Goal: Book appointment/travel/reservation

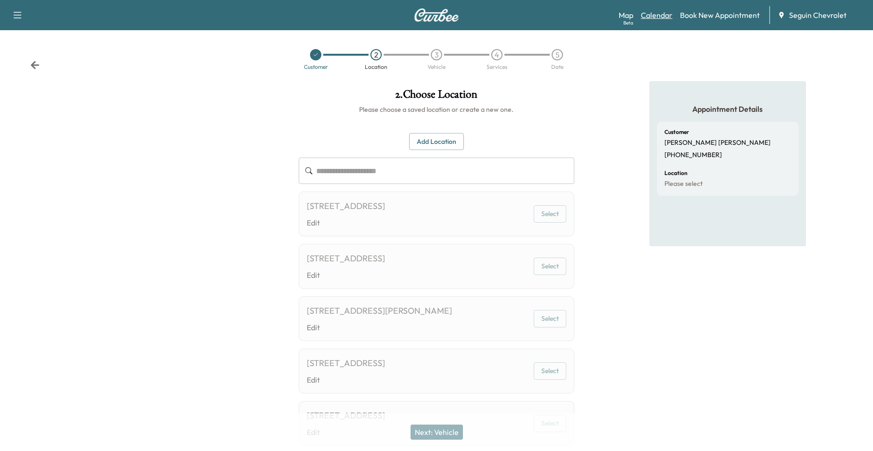
click at [658, 19] on link "Calendar" at bounding box center [657, 14] width 32 height 11
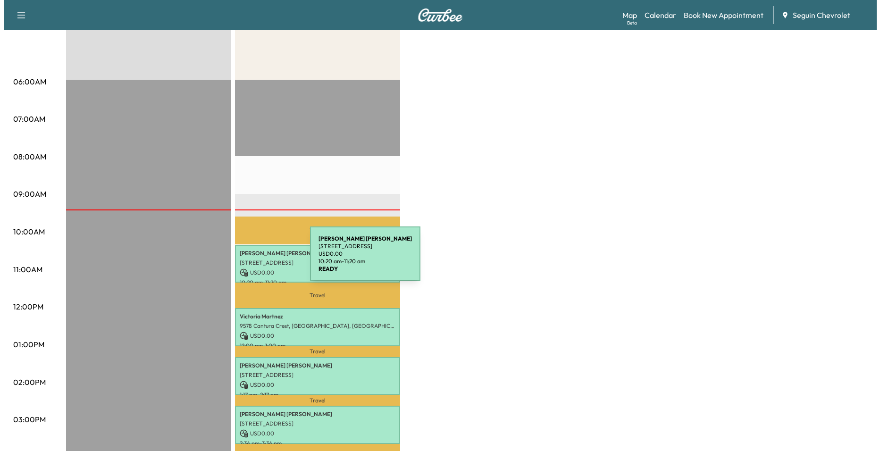
scroll to position [236, 0]
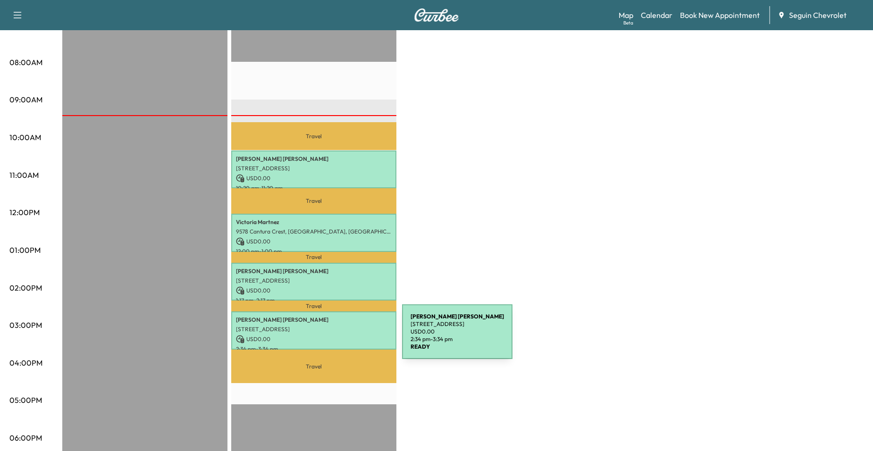
click at [333, 340] on p "USD 0.00" at bounding box center [314, 339] width 156 height 8
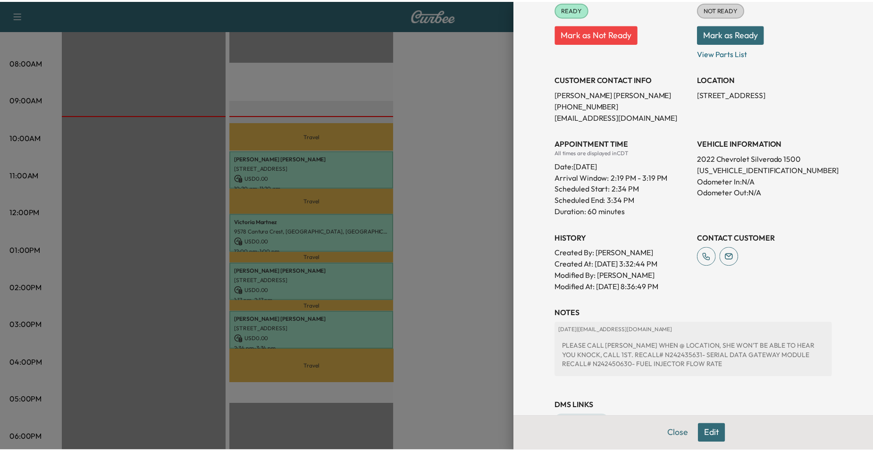
scroll to position [115, 0]
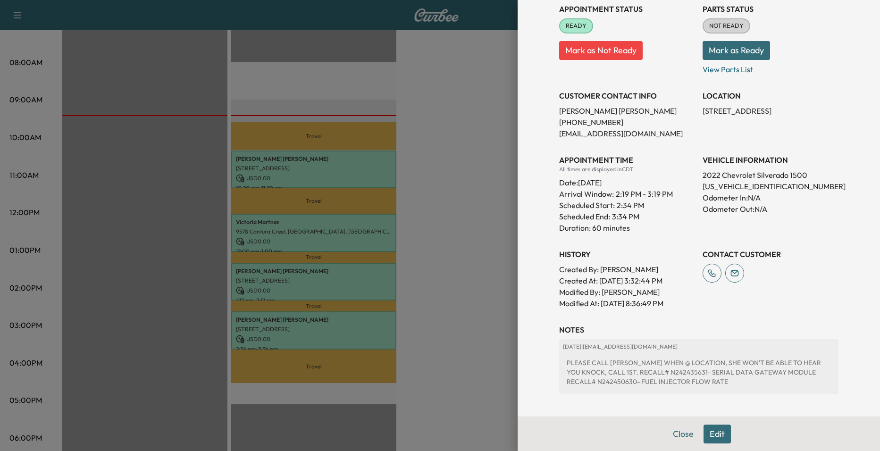
click at [307, 324] on div at bounding box center [440, 225] width 880 height 451
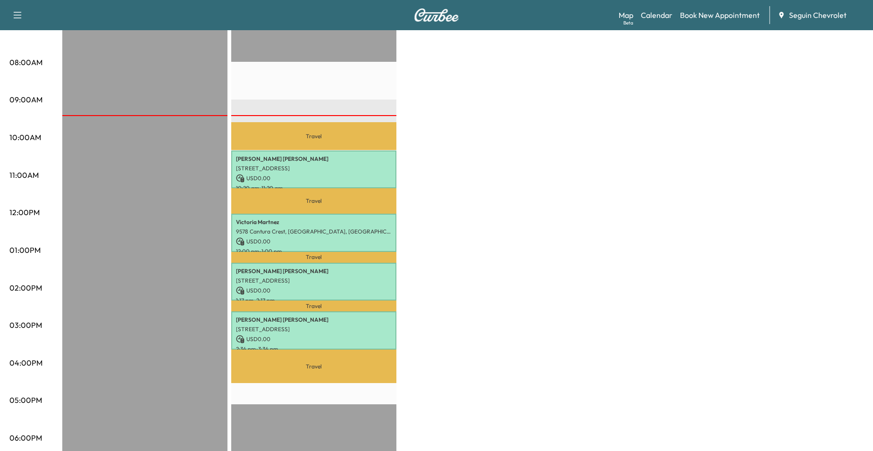
click at [326, 349] on p "Travel" at bounding box center [313, 365] width 165 height 33
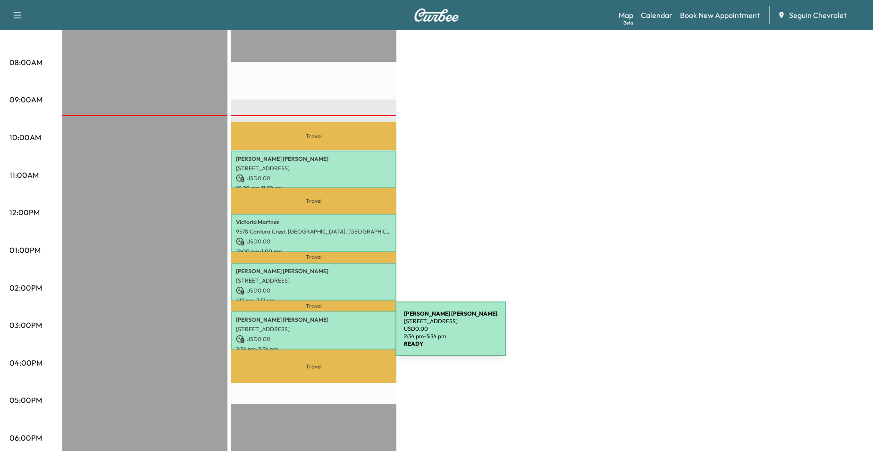
click at [325, 335] on p "USD 0.00" at bounding box center [314, 339] width 156 height 8
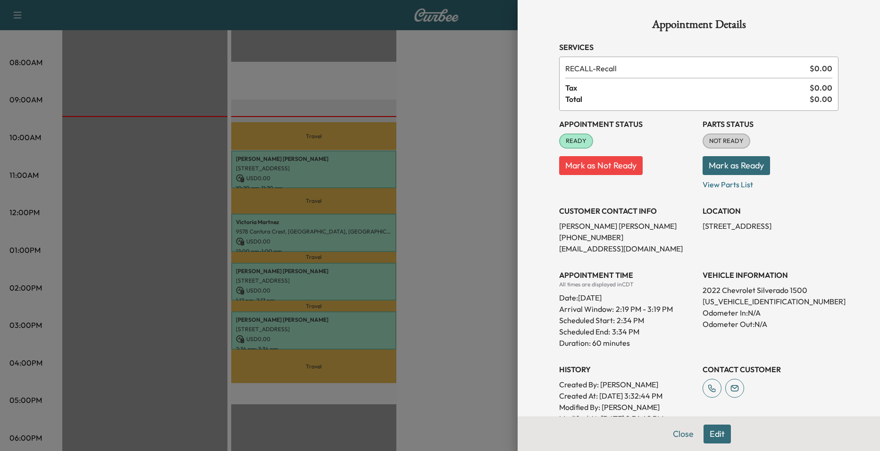
click at [461, 214] on div at bounding box center [440, 225] width 880 height 451
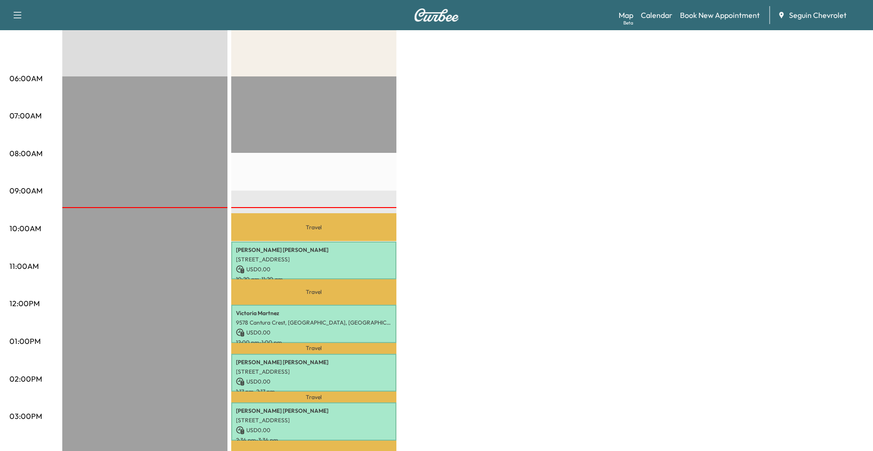
scroll to position [0, 0]
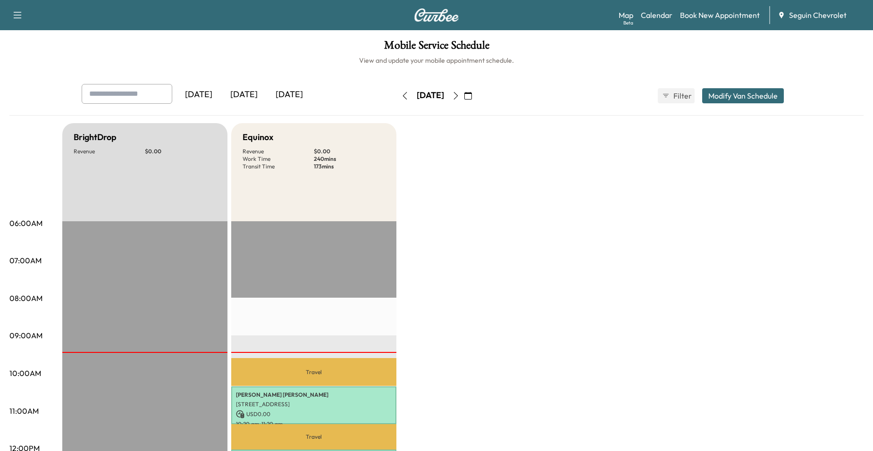
click at [459, 96] on icon "button" at bounding box center [456, 96] width 8 height 8
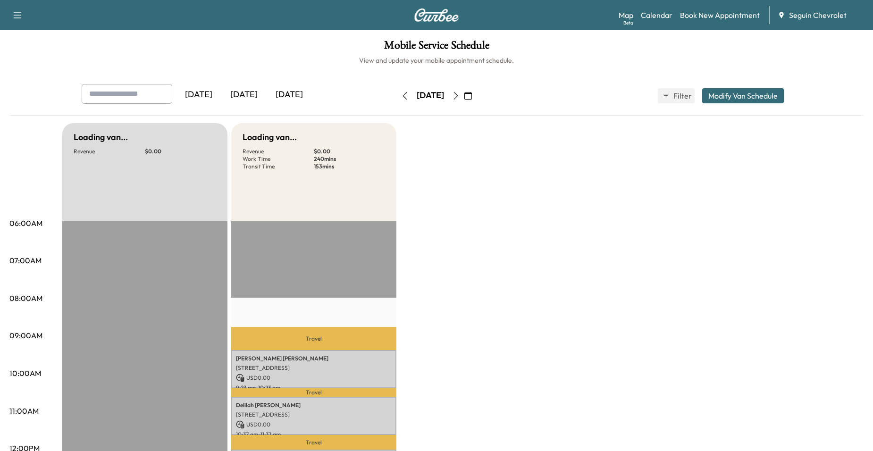
click at [459, 96] on icon "button" at bounding box center [456, 96] width 8 height 8
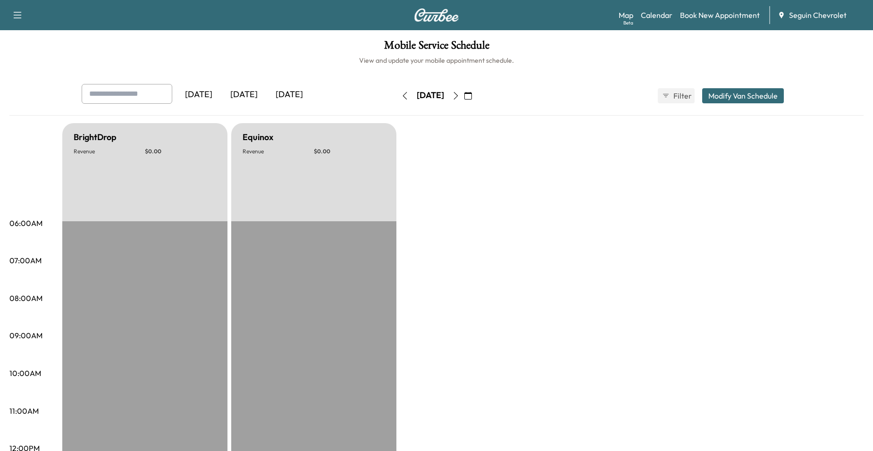
click at [459, 92] on icon "button" at bounding box center [456, 96] width 8 height 8
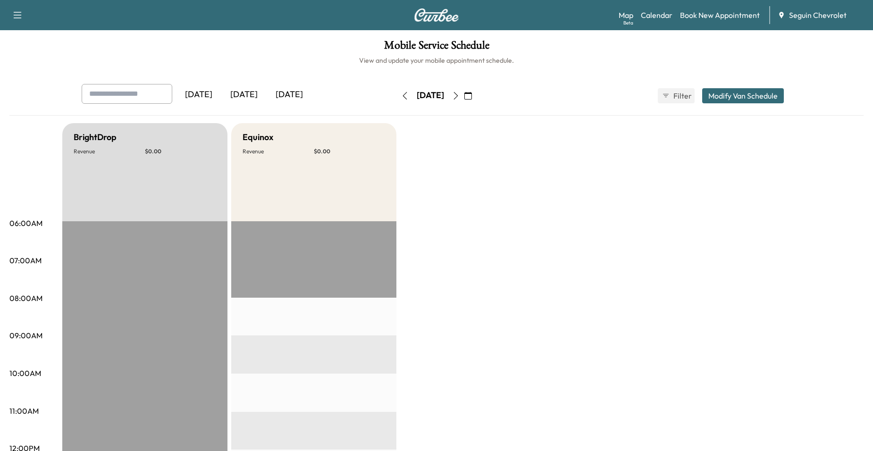
click at [459, 92] on icon "button" at bounding box center [456, 96] width 8 height 8
click at [397, 90] on button "button" at bounding box center [405, 95] width 16 height 15
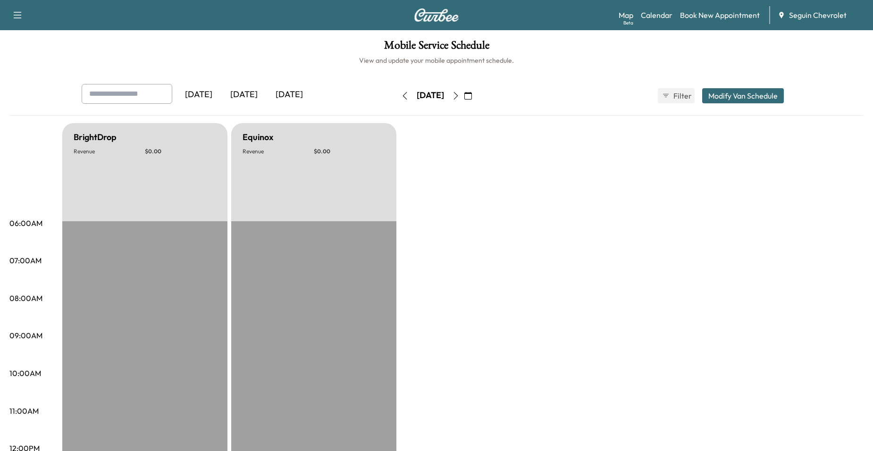
click at [397, 90] on button "button" at bounding box center [405, 95] width 16 height 15
click at [397, 95] on div "Saturday, October 11" at bounding box center [430, 95] width 67 height 15
click at [397, 94] on button "button" at bounding box center [405, 95] width 16 height 15
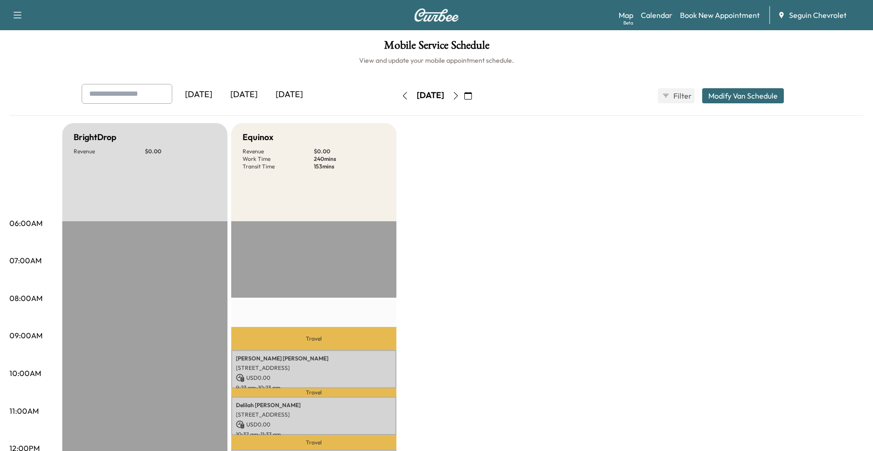
click at [401, 97] on icon "button" at bounding box center [405, 96] width 8 height 8
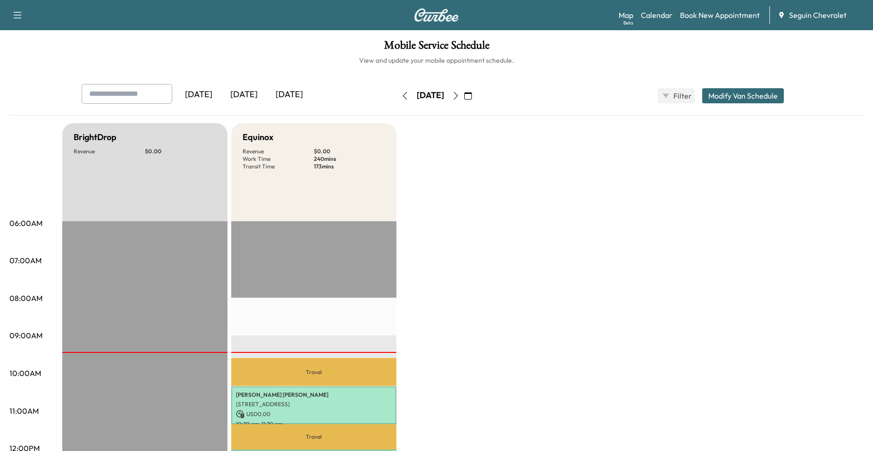
click at [476, 96] on button "button" at bounding box center [468, 95] width 16 height 15
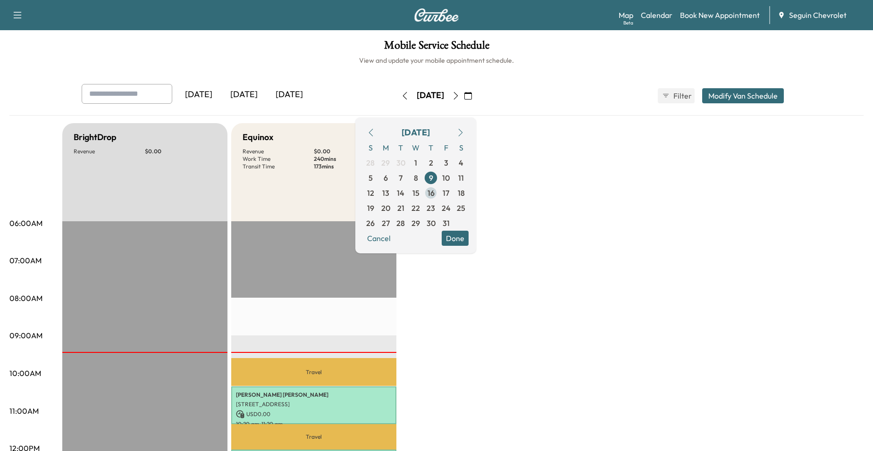
click at [434, 194] on span "16" at bounding box center [430, 192] width 7 height 11
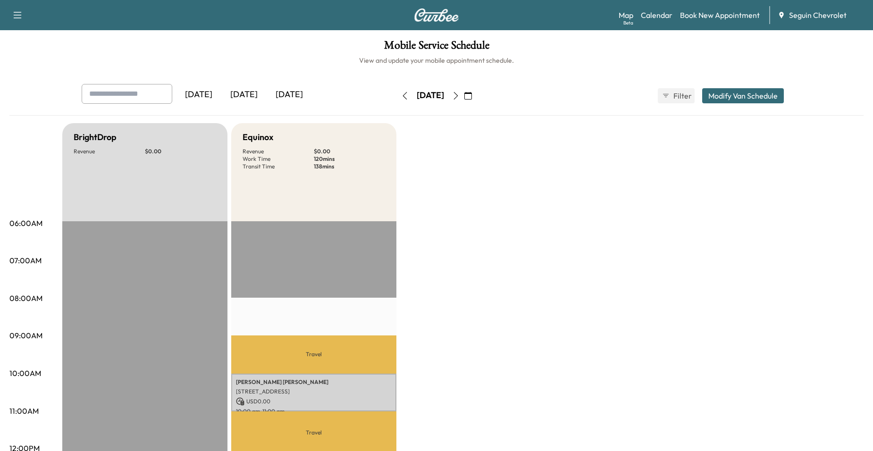
click at [476, 100] on button "button" at bounding box center [468, 95] width 16 height 15
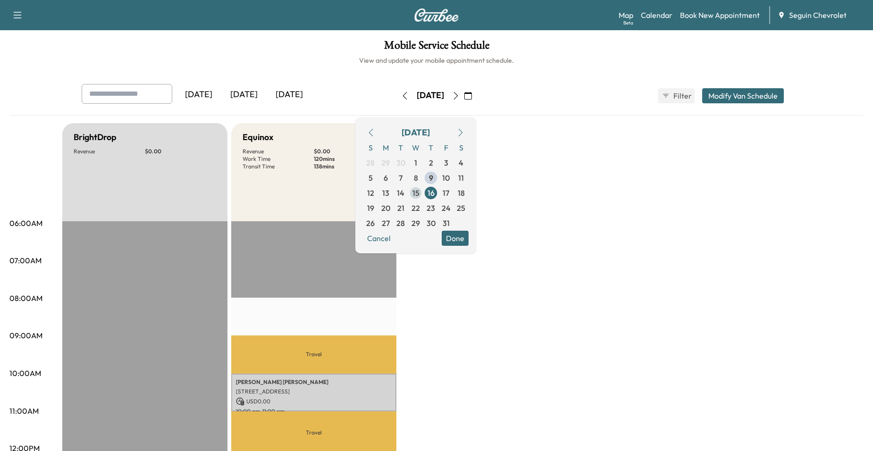
click at [419, 197] on span "15" at bounding box center [415, 192] width 7 height 11
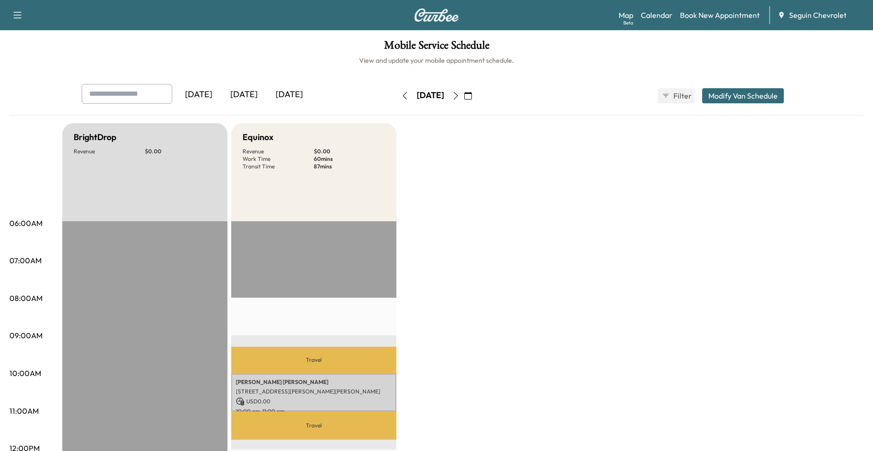
click at [472, 96] on icon "button" at bounding box center [468, 96] width 8 height 8
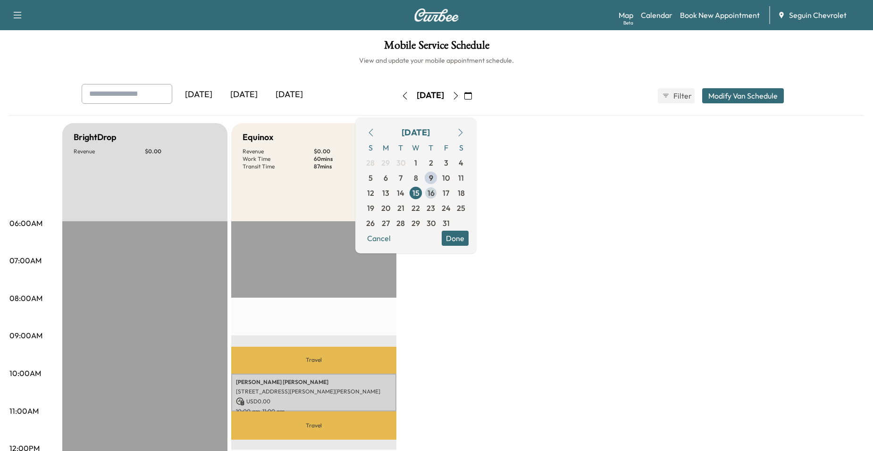
click at [438, 191] on span "16" at bounding box center [430, 192] width 15 height 15
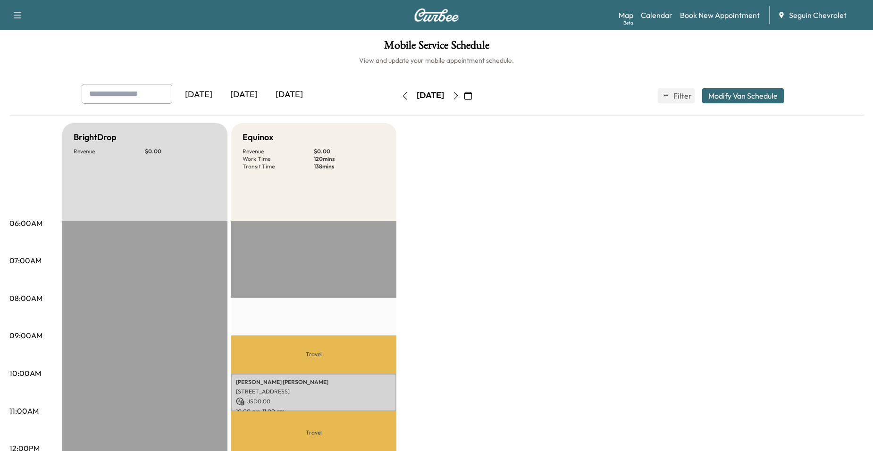
click at [472, 99] on icon "button" at bounding box center [468, 96] width 8 height 8
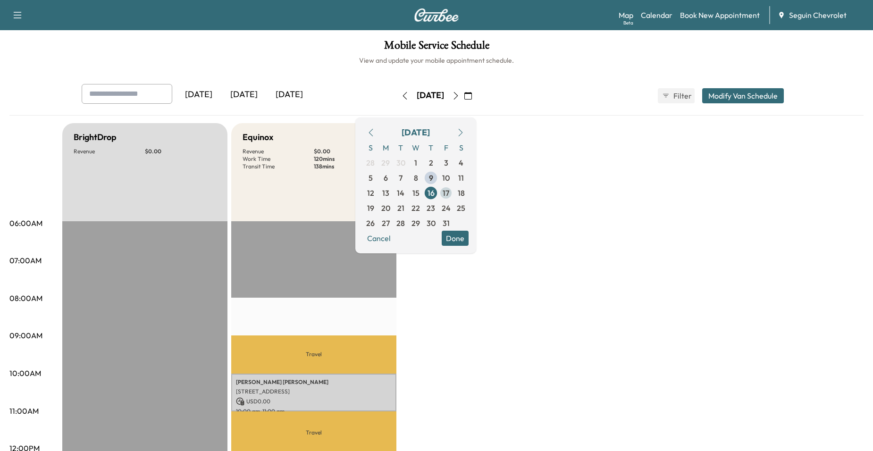
click at [449, 191] on span "17" at bounding box center [445, 192] width 7 height 11
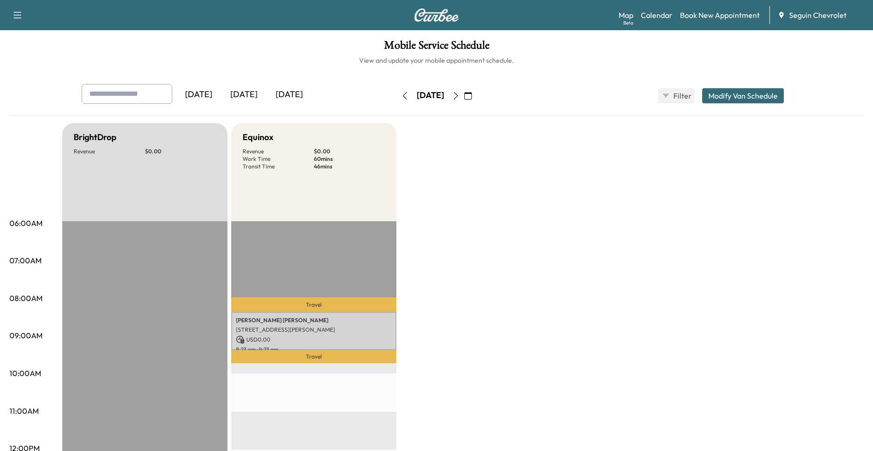
click at [472, 94] on icon "button" at bounding box center [468, 96] width 8 height 8
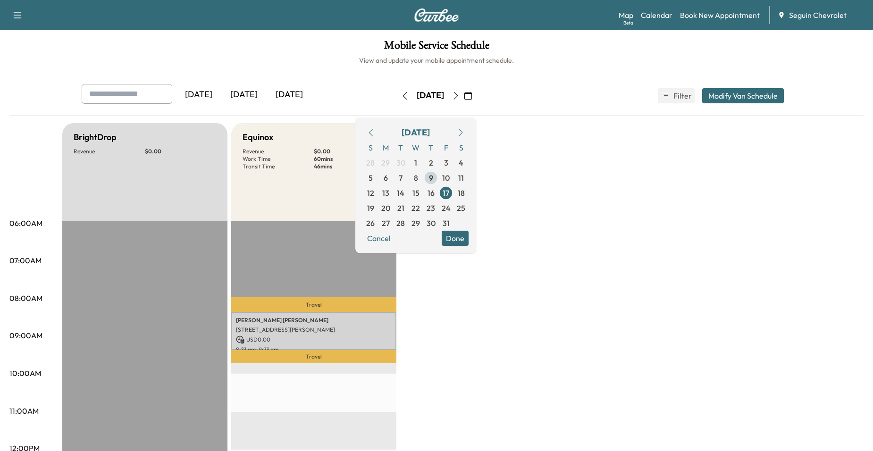
click at [438, 182] on span "9" at bounding box center [430, 177] width 15 height 15
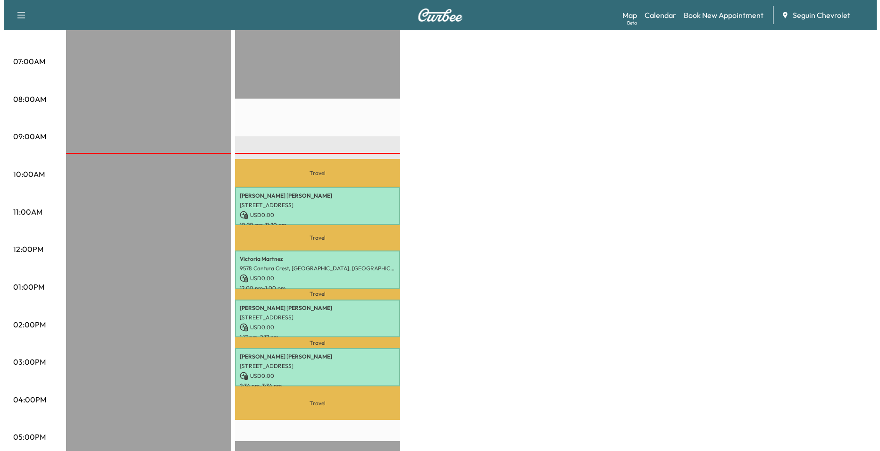
scroll to position [236, 0]
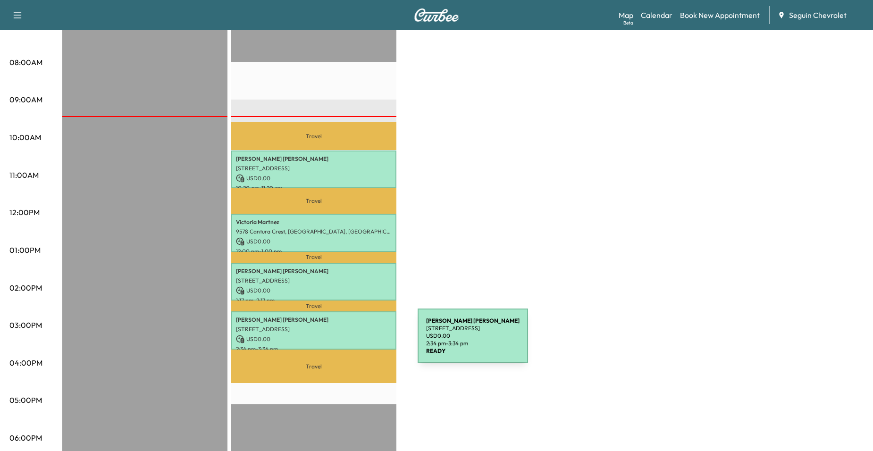
click at [347, 345] on p "2:34 pm - 3:34 pm" at bounding box center [314, 349] width 156 height 8
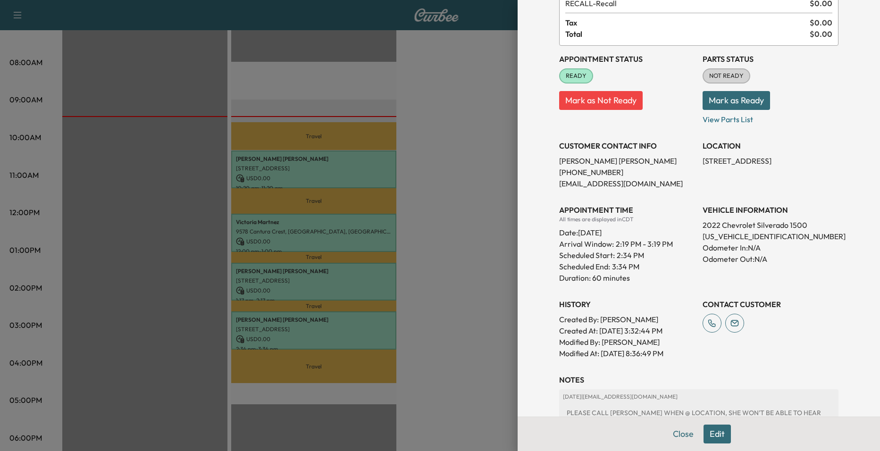
scroll to position [162, 0]
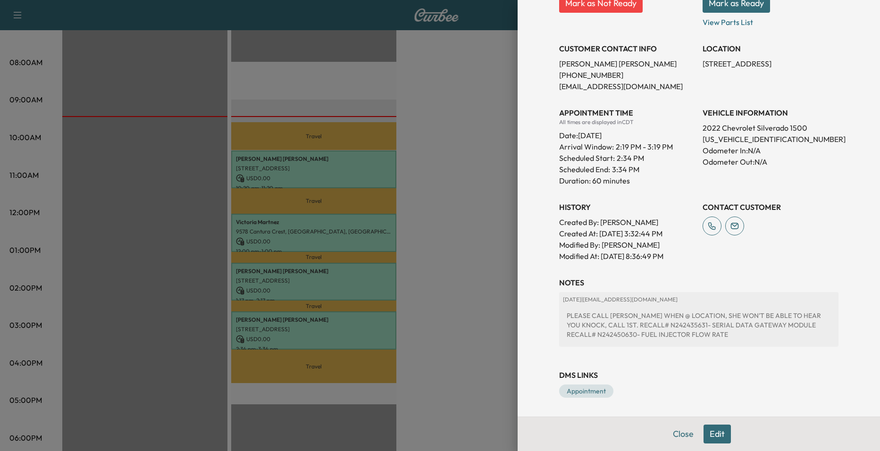
click at [423, 297] on div at bounding box center [440, 225] width 880 height 451
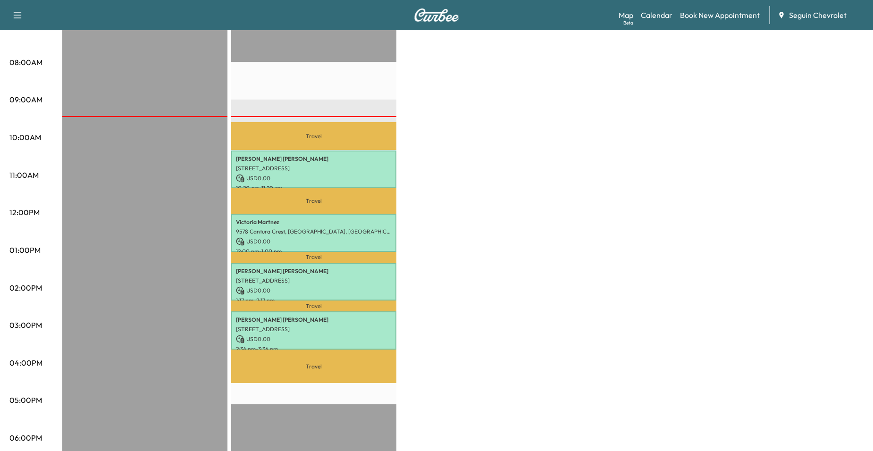
click at [369, 326] on p "[STREET_ADDRESS]" at bounding box center [314, 329] width 156 height 8
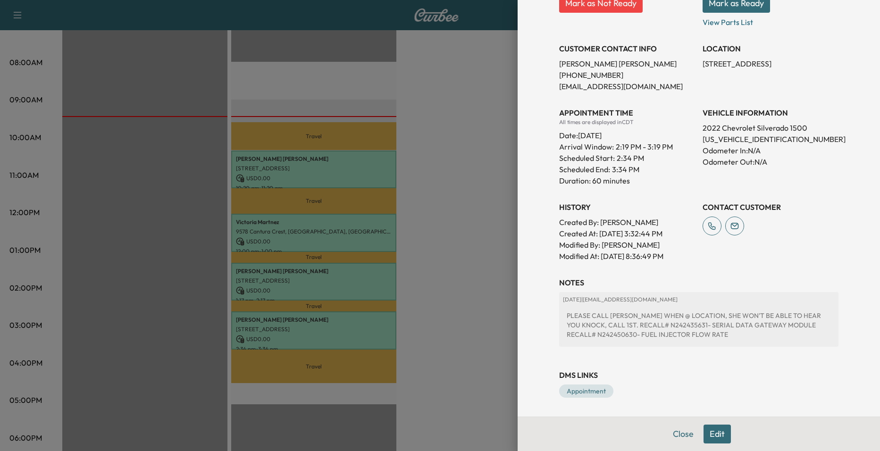
click at [709, 433] on button "Edit" at bounding box center [716, 433] width 27 height 19
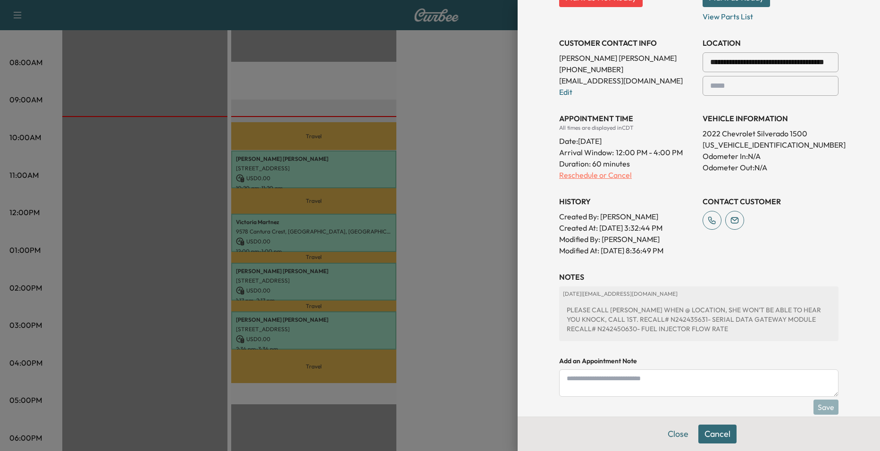
scroll to position [189, 0]
click at [590, 173] on p "Reschedule or Cancel" at bounding box center [627, 173] width 136 height 11
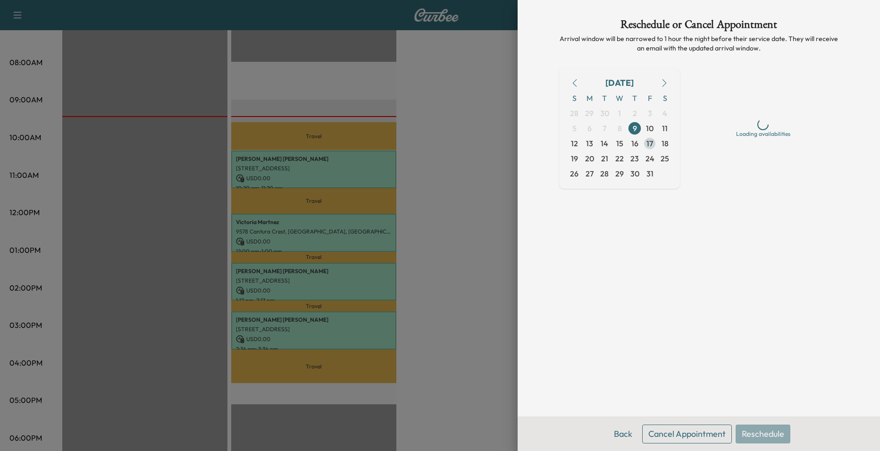
click at [651, 141] on span "17" at bounding box center [649, 143] width 7 height 11
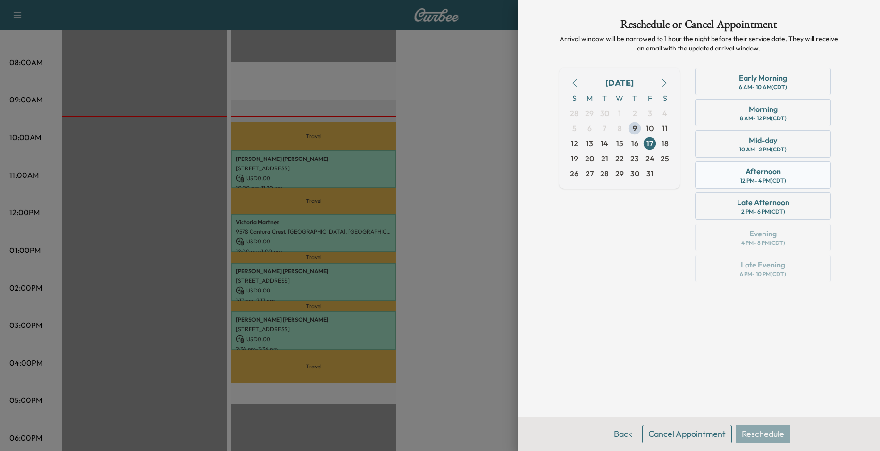
click at [770, 172] on div "Afternoon" at bounding box center [762, 171] width 35 height 11
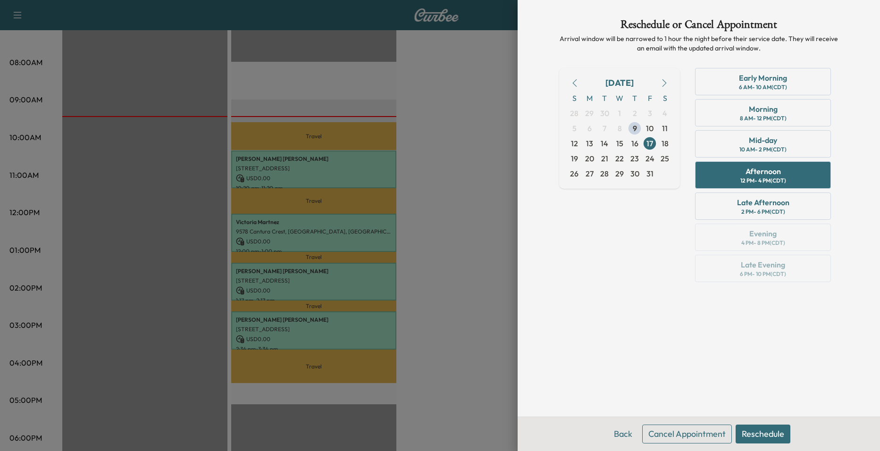
click at [768, 436] on button "Reschedule" at bounding box center [762, 433] width 55 height 19
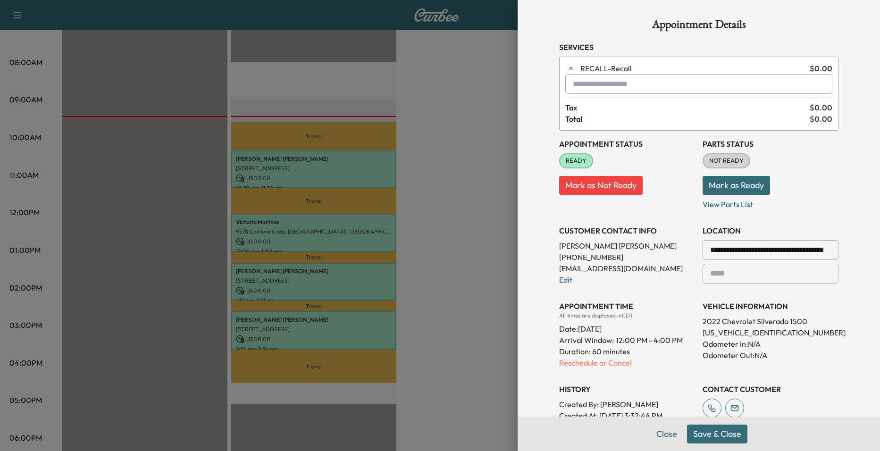
scroll to position [233, 0]
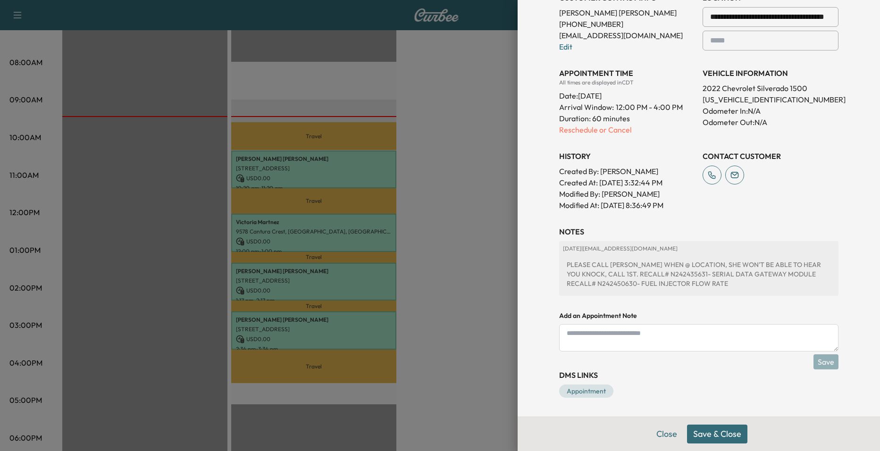
click at [716, 436] on button "Save & Close" at bounding box center [717, 433] width 60 height 19
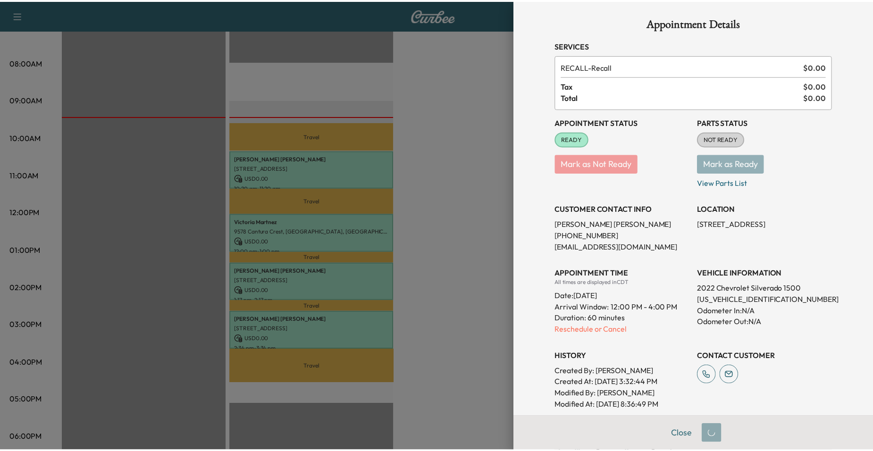
scroll to position [0, 0]
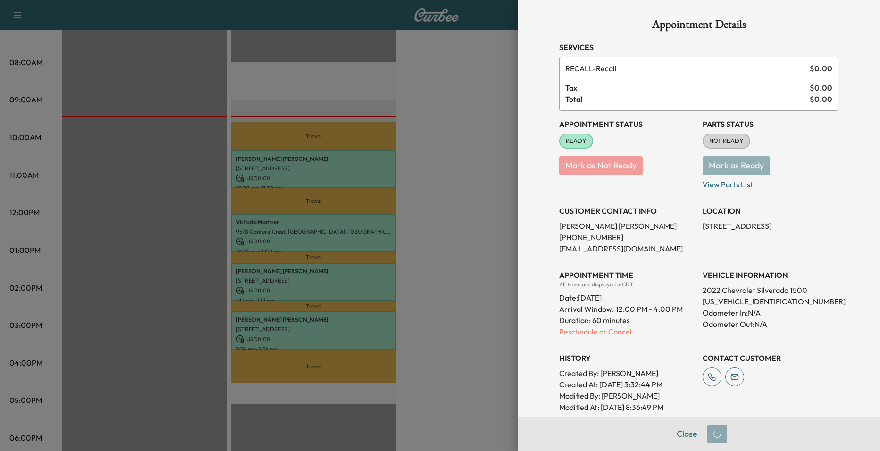
click at [616, 331] on p "Reschedule or Cancel" at bounding box center [627, 331] width 136 height 11
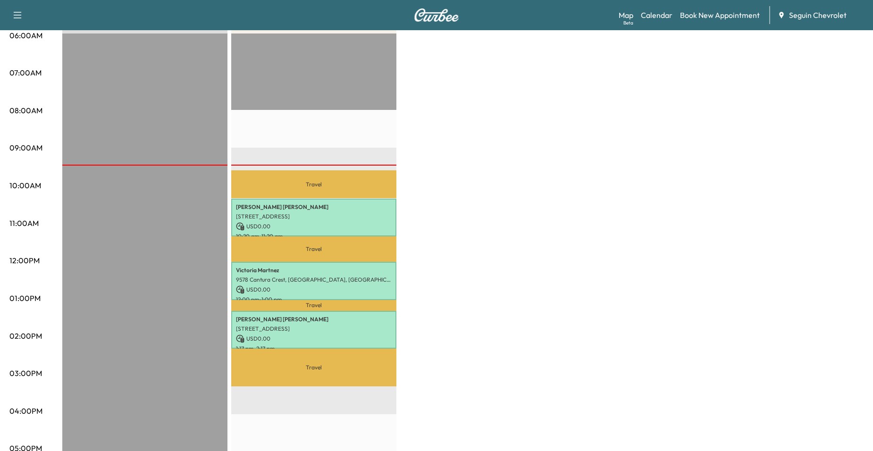
scroll to position [47, 0]
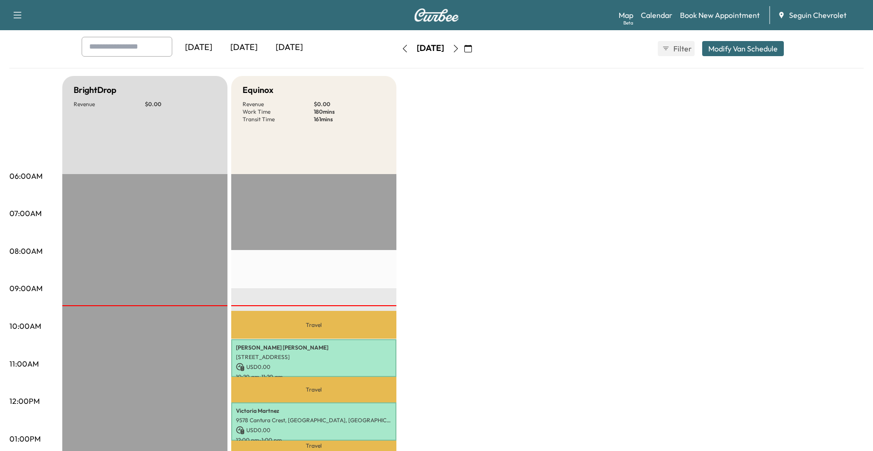
click at [472, 49] on icon "button" at bounding box center [468, 49] width 8 height 8
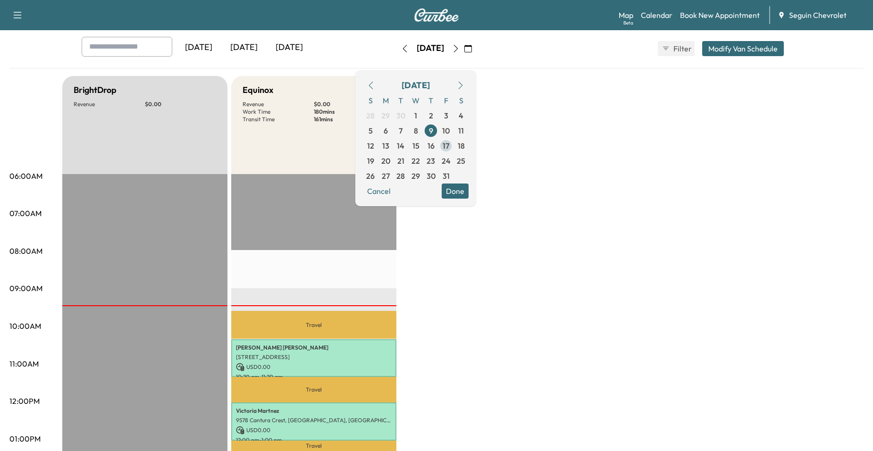
click at [449, 143] on span "17" at bounding box center [445, 145] width 7 height 11
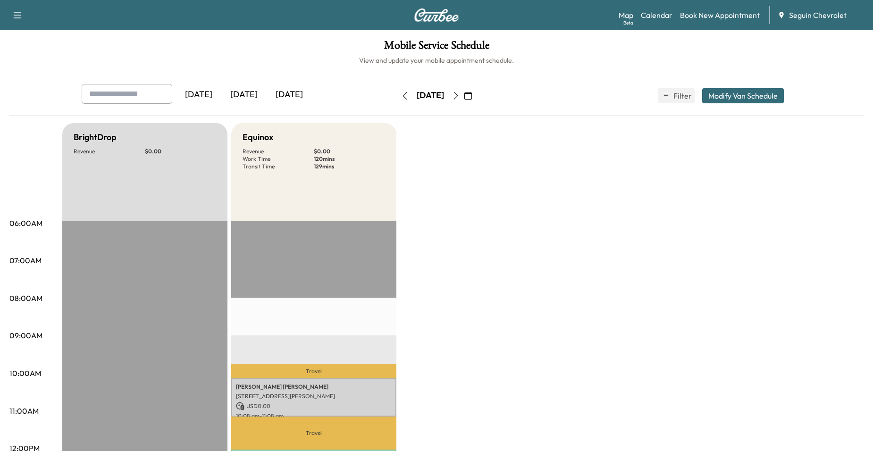
click at [476, 97] on button "button" at bounding box center [468, 95] width 16 height 15
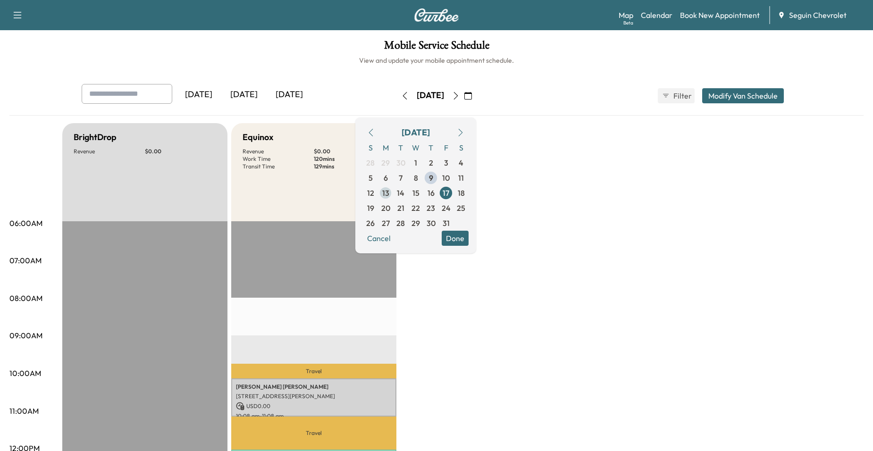
click at [389, 191] on span "13" at bounding box center [385, 192] width 7 height 11
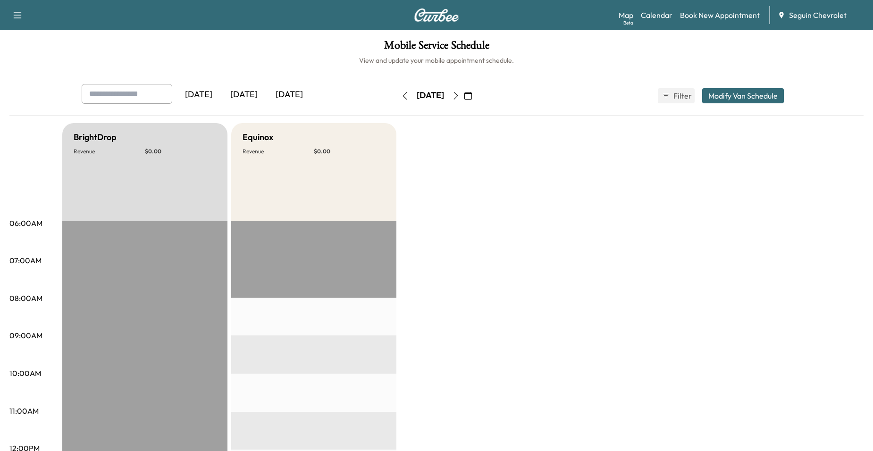
click at [472, 94] on icon "button" at bounding box center [468, 96] width 8 height 8
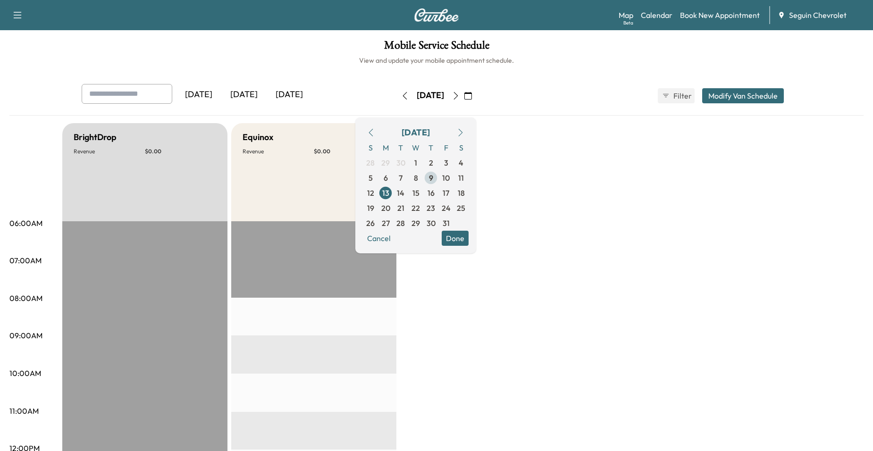
click at [433, 177] on span "9" at bounding box center [431, 177] width 4 height 11
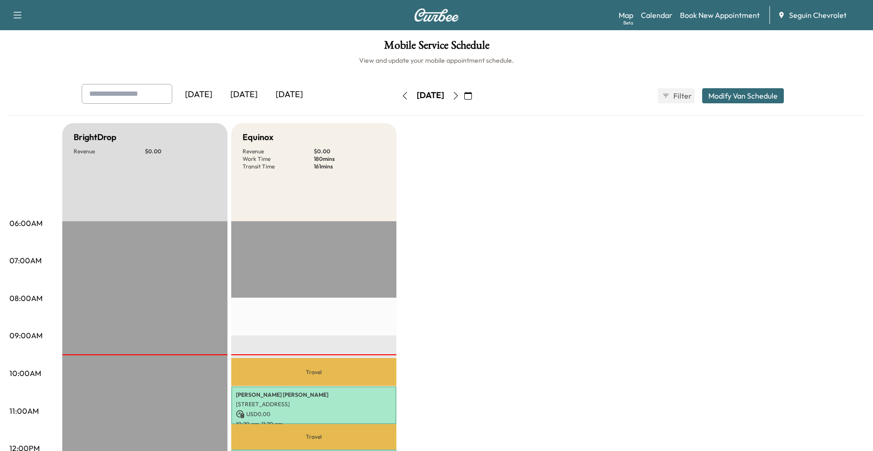
click at [464, 98] on button "button" at bounding box center [456, 95] width 16 height 15
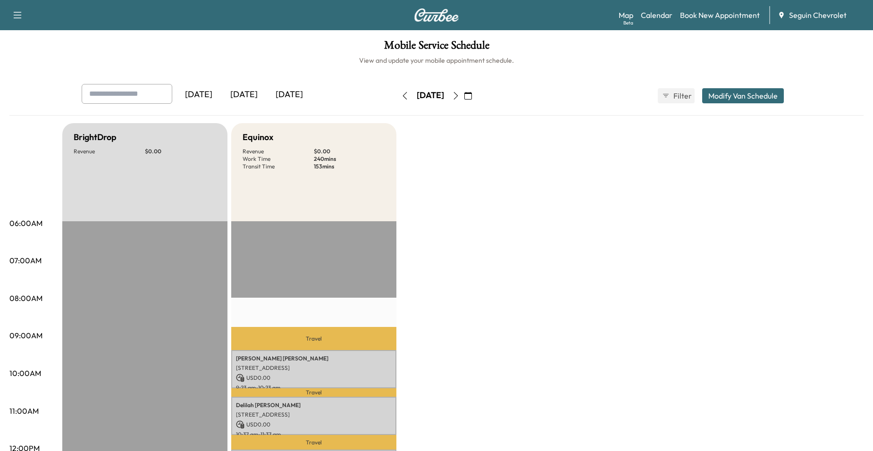
click at [476, 100] on button "button" at bounding box center [468, 95] width 16 height 15
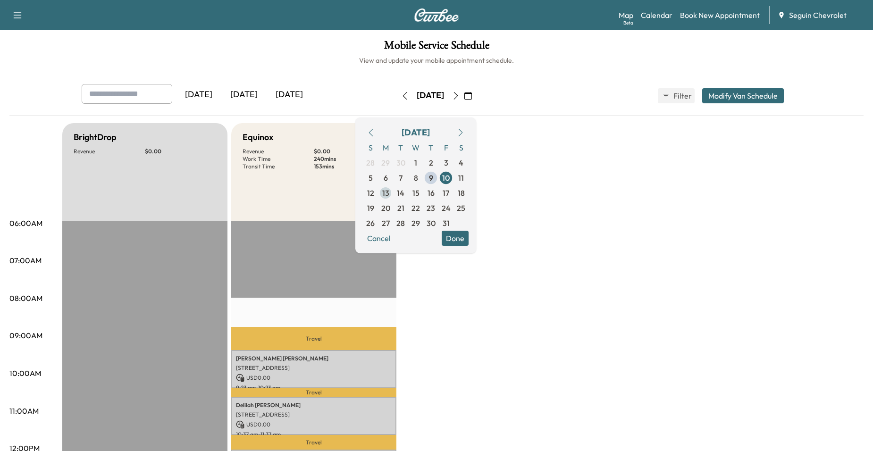
click at [393, 197] on span "13" at bounding box center [385, 192] width 15 height 15
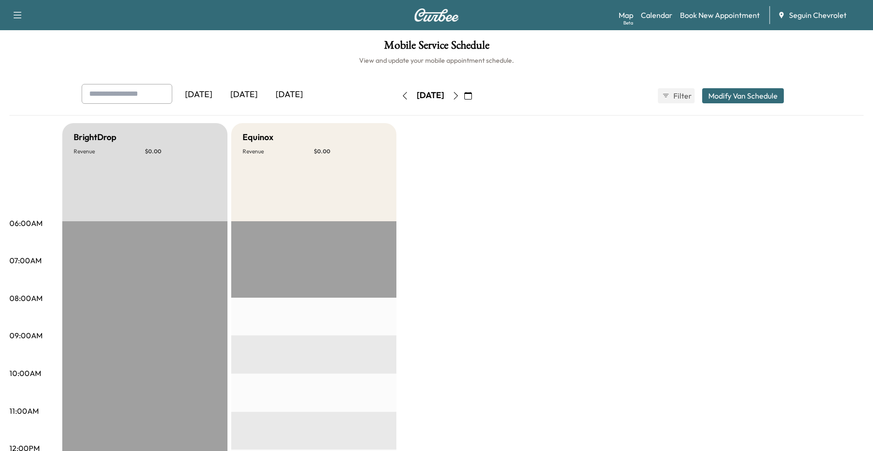
click at [459, 96] on icon "button" at bounding box center [456, 96] width 8 height 8
click at [459, 97] on icon "button" at bounding box center [456, 96] width 8 height 8
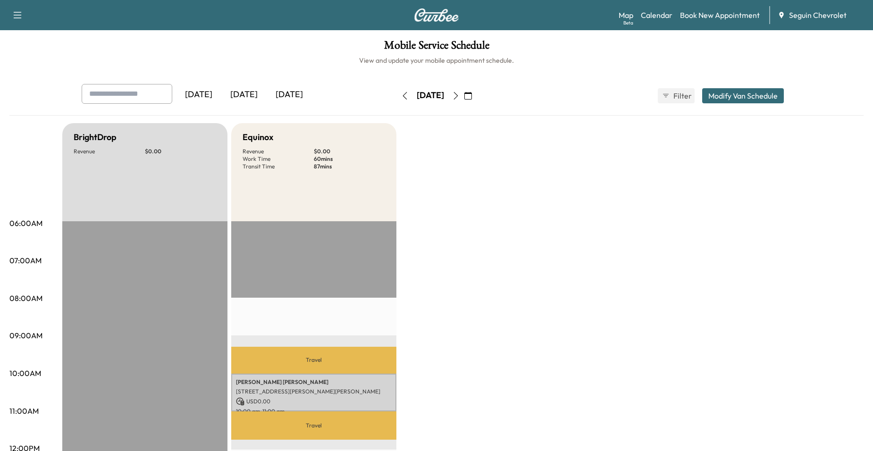
click at [464, 100] on button "button" at bounding box center [456, 95] width 16 height 15
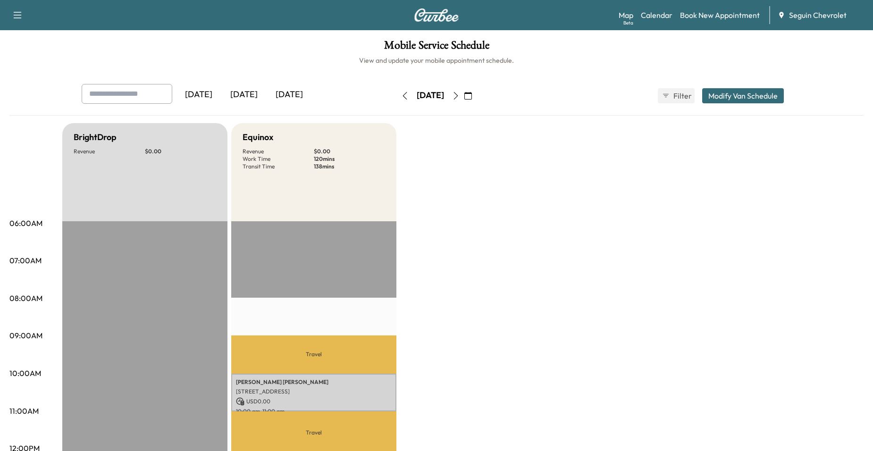
click at [476, 93] on button "button" at bounding box center [468, 95] width 16 height 15
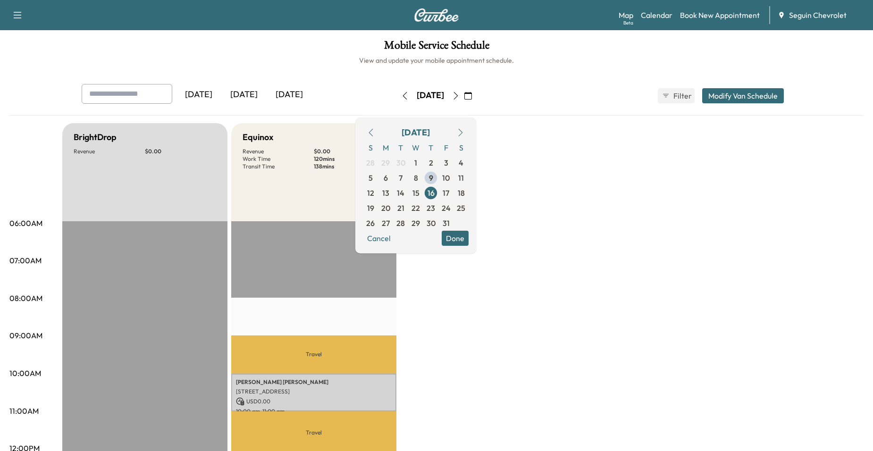
click at [459, 98] on icon "button" at bounding box center [456, 96] width 8 height 8
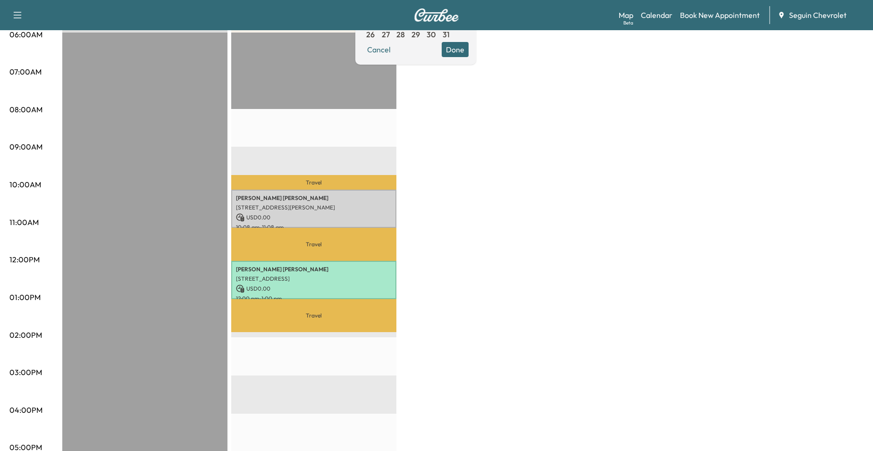
click at [431, 258] on div "BrightDrop Revenue $ 0.00 Equinox Revenue $ 0.00 Work Time 120 mins Transit Tim…" at bounding box center [462, 287] width 801 height 707
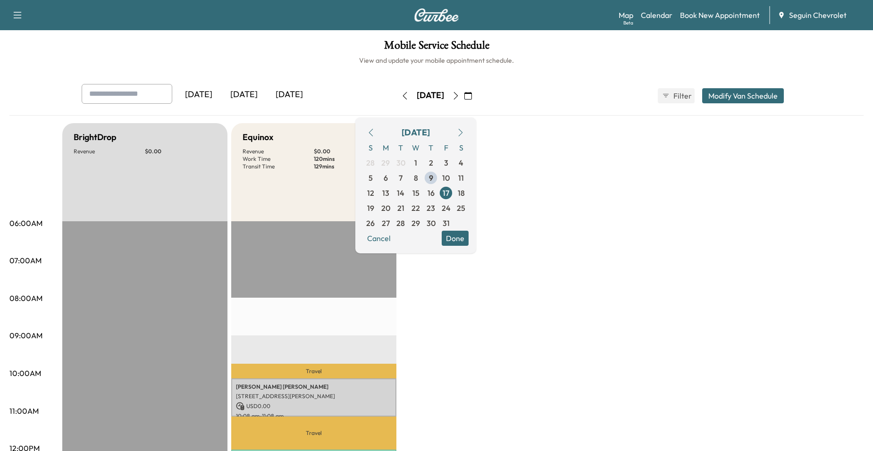
click at [468, 238] on button "Done" at bounding box center [454, 238] width 27 height 15
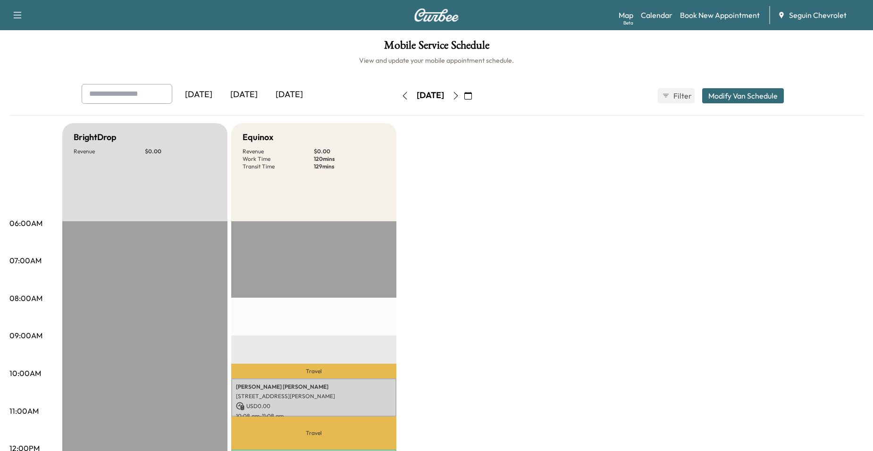
click at [112, 61] on h6 "View and update your mobile appointment schedule." at bounding box center [436, 60] width 854 height 9
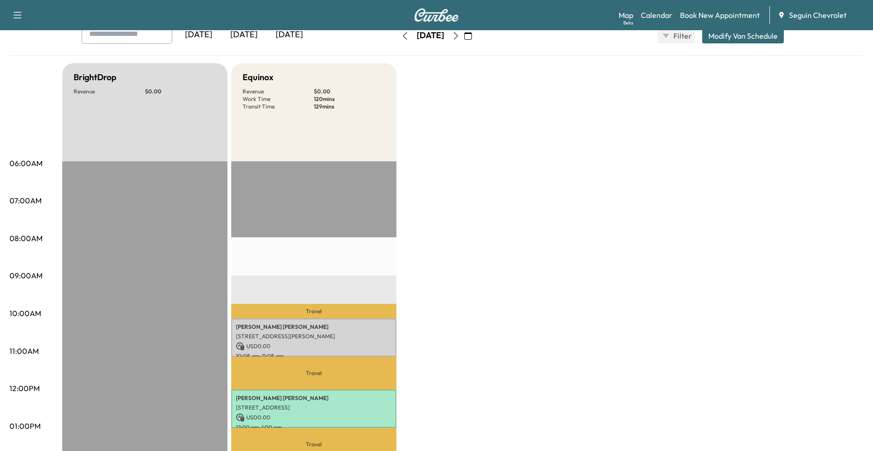
scroll to position [47, 0]
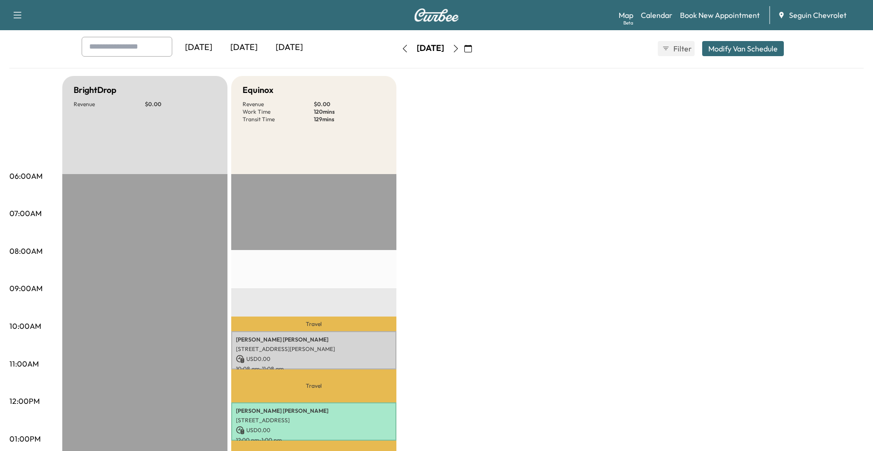
click at [476, 52] on button "button" at bounding box center [468, 48] width 16 height 15
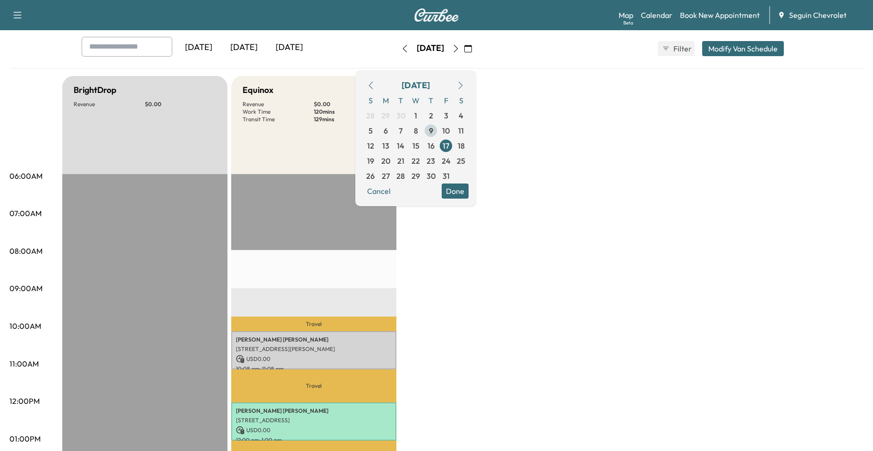
click at [438, 125] on span "9" at bounding box center [430, 130] width 15 height 15
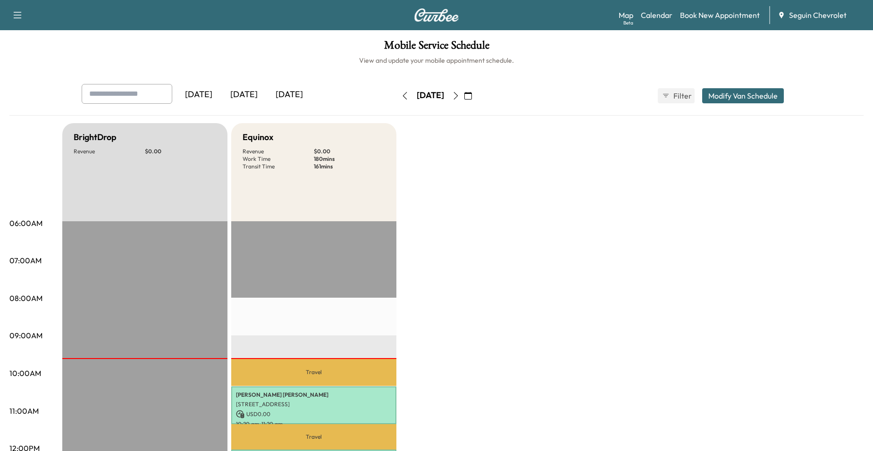
click at [476, 87] on div "[DATE] October 2025 S M T W T F S 28 29 30 1 2 3 4 5 6 7 8 9 10 11 12 13 14 15 …" at bounding box center [436, 96] width 79 height 30
click at [458, 97] on icon "button" at bounding box center [456, 96] width 4 height 8
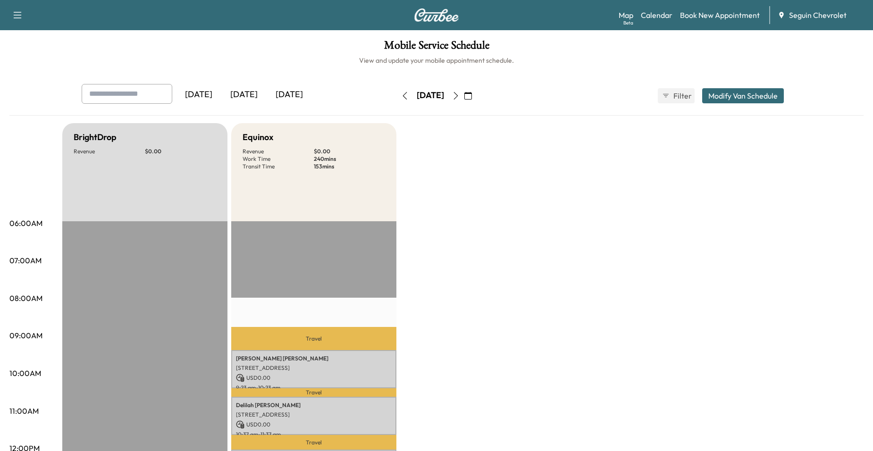
click at [472, 94] on icon "button" at bounding box center [468, 96] width 8 height 8
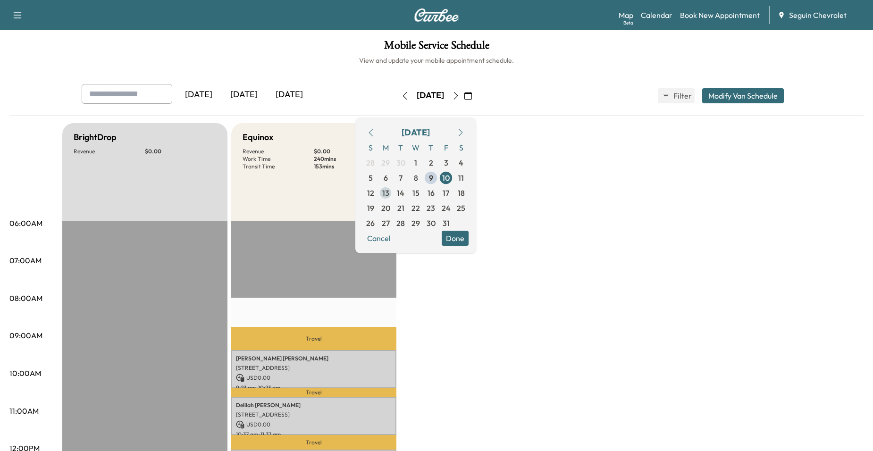
click at [389, 192] on span "13" at bounding box center [385, 192] width 7 height 11
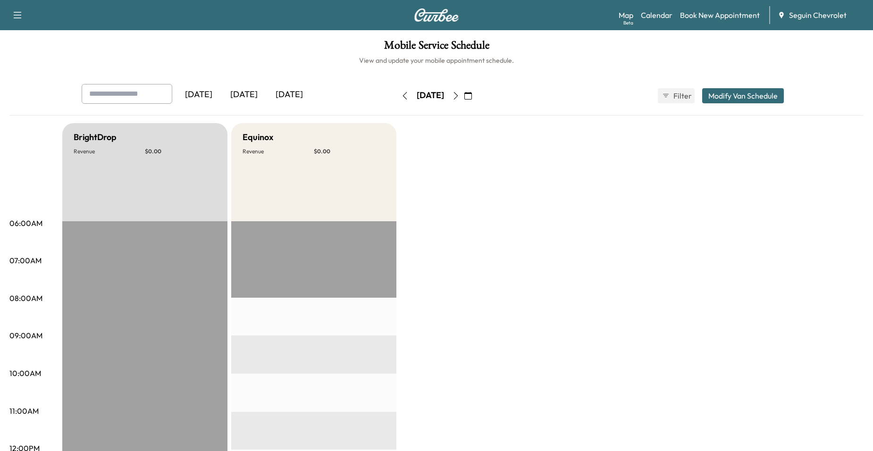
click at [459, 99] on icon "button" at bounding box center [456, 96] width 8 height 8
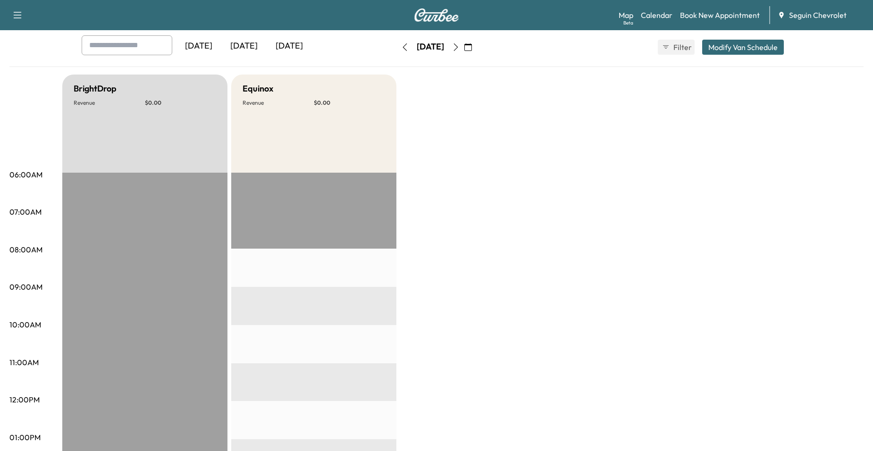
scroll to position [47, 0]
click at [464, 54] on button "button" at bounding box center [456, 48] width 16 height 15
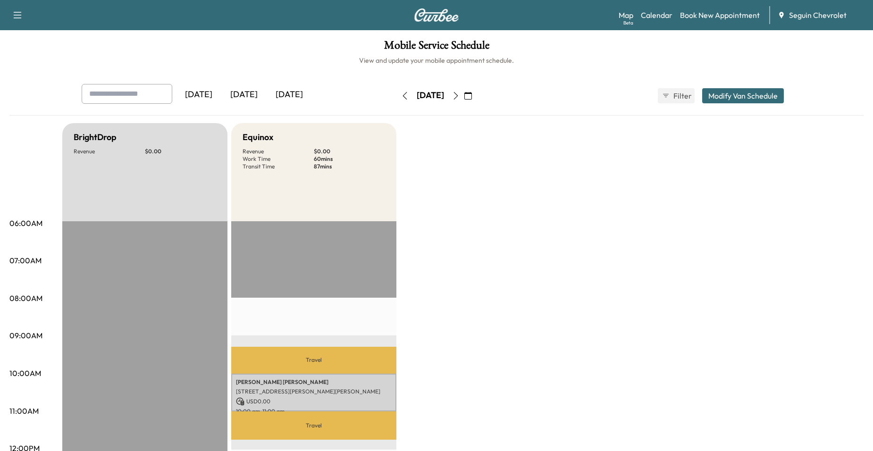
click at [464, 102] on button "button" at bounding box center [456, 95] width 16 height 15
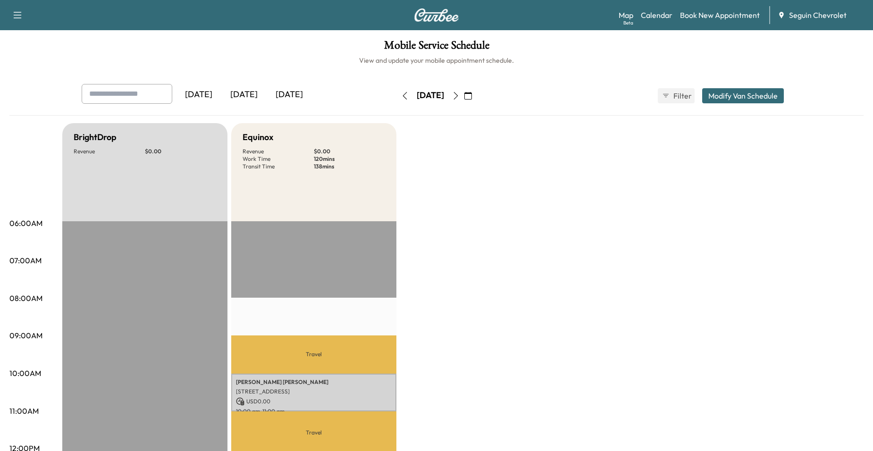
click at [459, 92] on icon "button" at bounding box center [456, 96] width 8 height 8
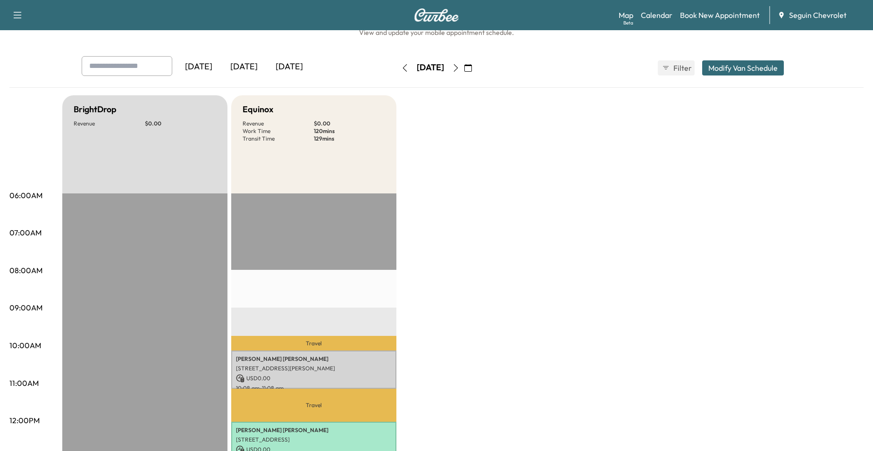
scroll to position [12, 0]
